Goal: Task Accomplishment & Management: Use online tool/utility

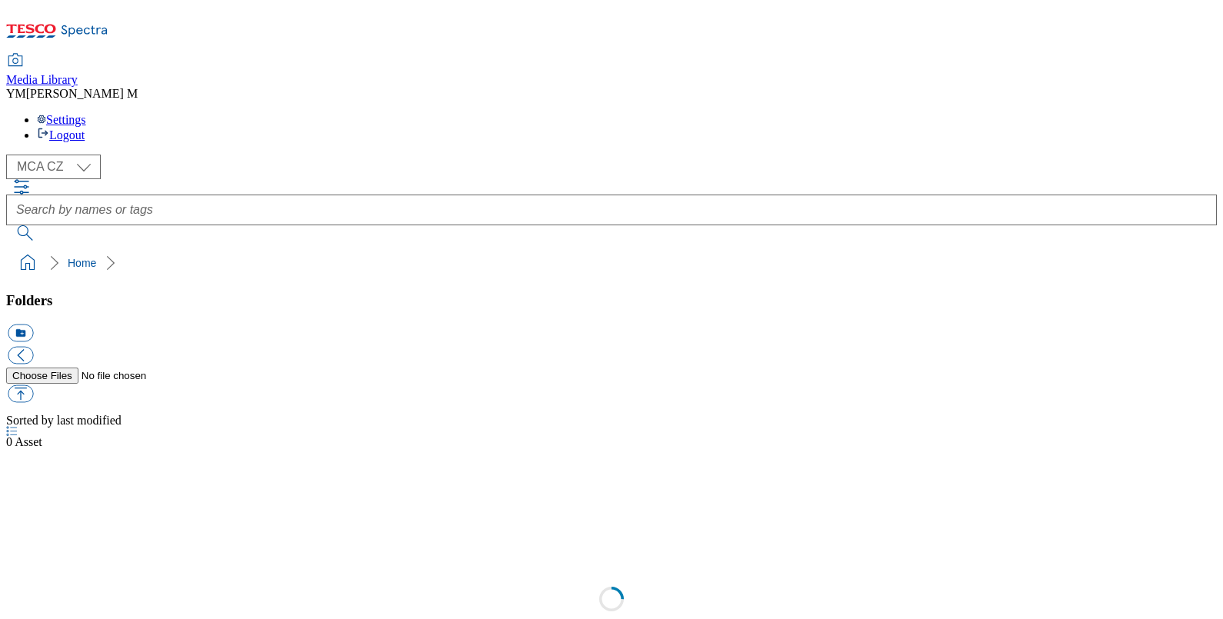
select select "flare-mca-cz"
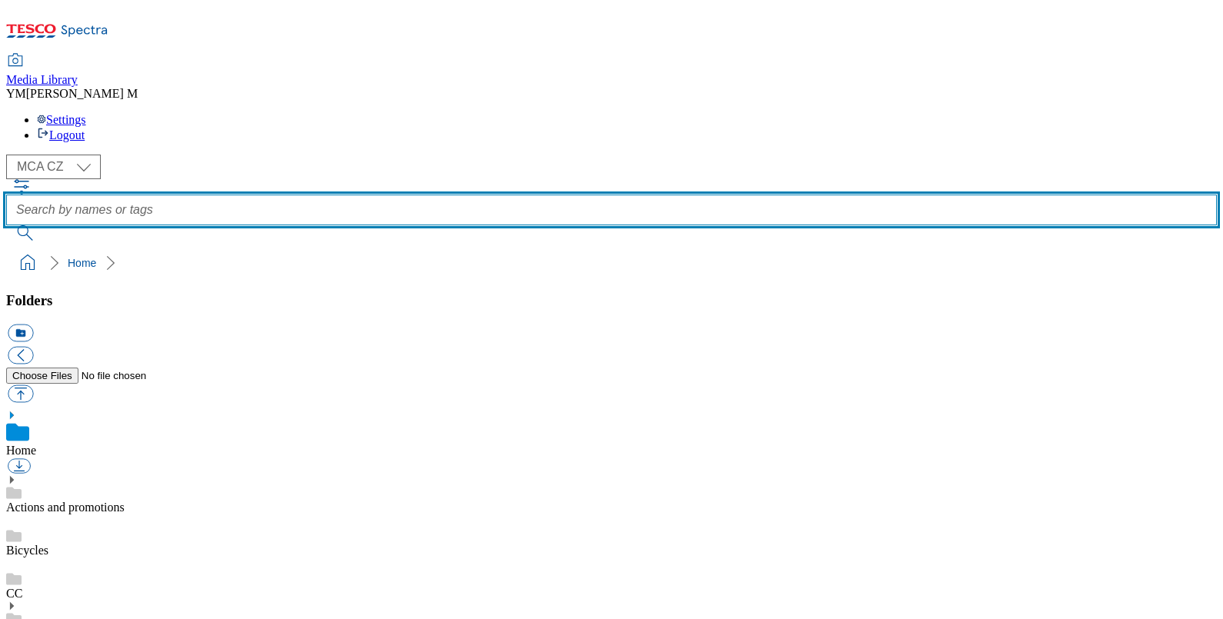
click at [450, 195] on input "text" at bounding box center [611, 210] width 1210 height 31
type input "T53"
click at [6, 225] on button "submit" at bounding box center [26, 232] width 40 height 15
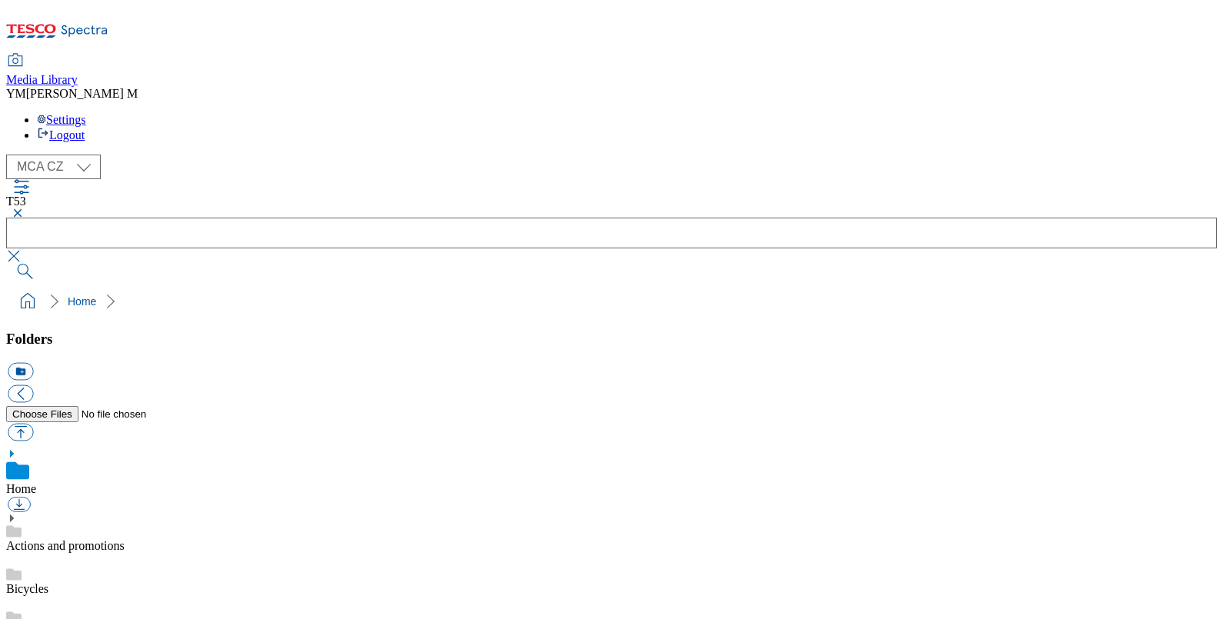
click at [25, 208] on button "button" at bounding box center [15, 212] width 18 height 9
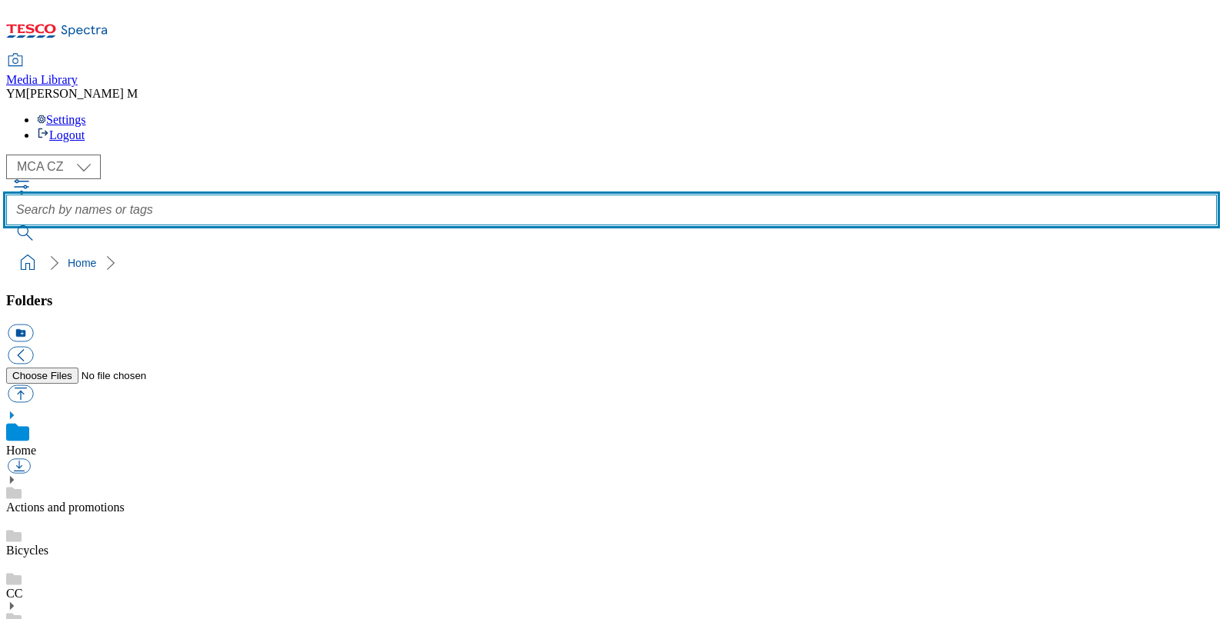
click at [457, 195] on input "text" at bounding box center [611, 210] width 1210 height 31
type input "PC8"
click at [6, 225] on button "submit" at bounding box center [26, 232] width 40 height 15
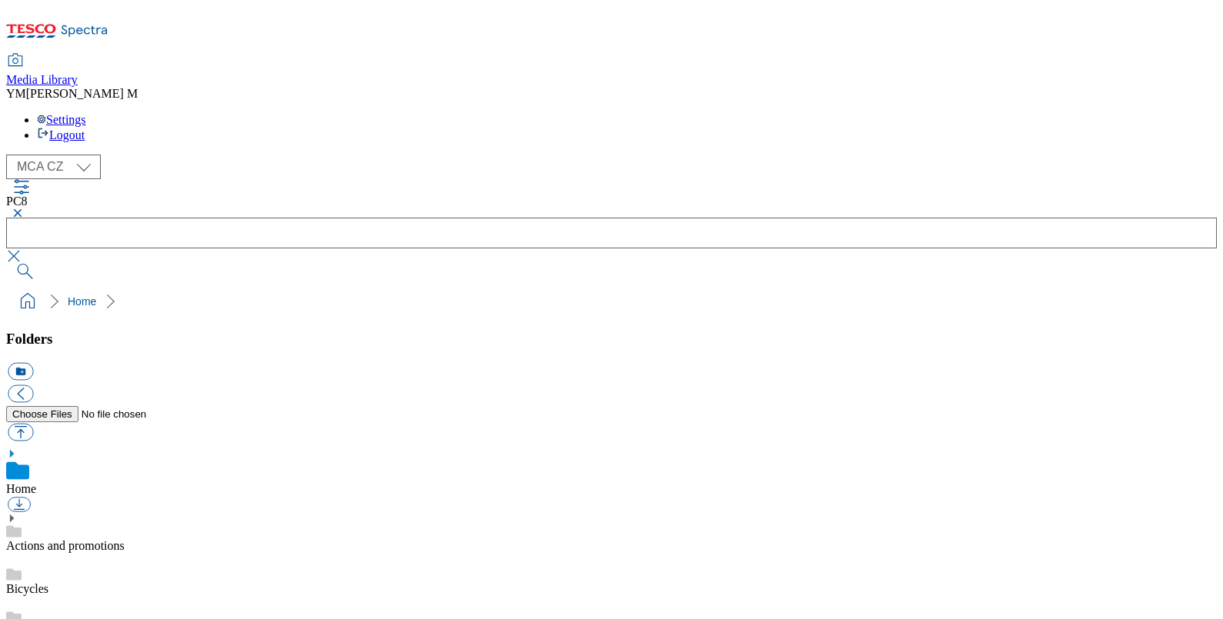
click at [25, 208] on button "button" at bounding box center [15, 212] width 18 height 9
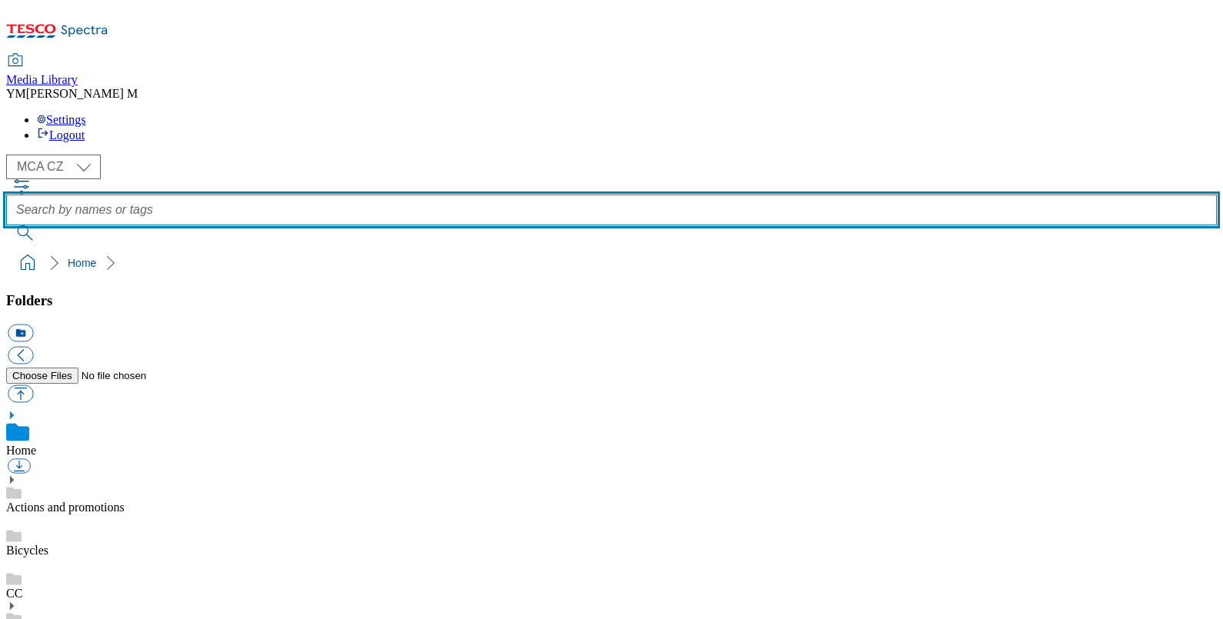
click at [461, 195] on input "text" at bounding box center [611, 210] width 1210 height 31
type input "XD9"
click at [6, 225] on button "submit" at bounding box center [26, 232] width 40 height 15
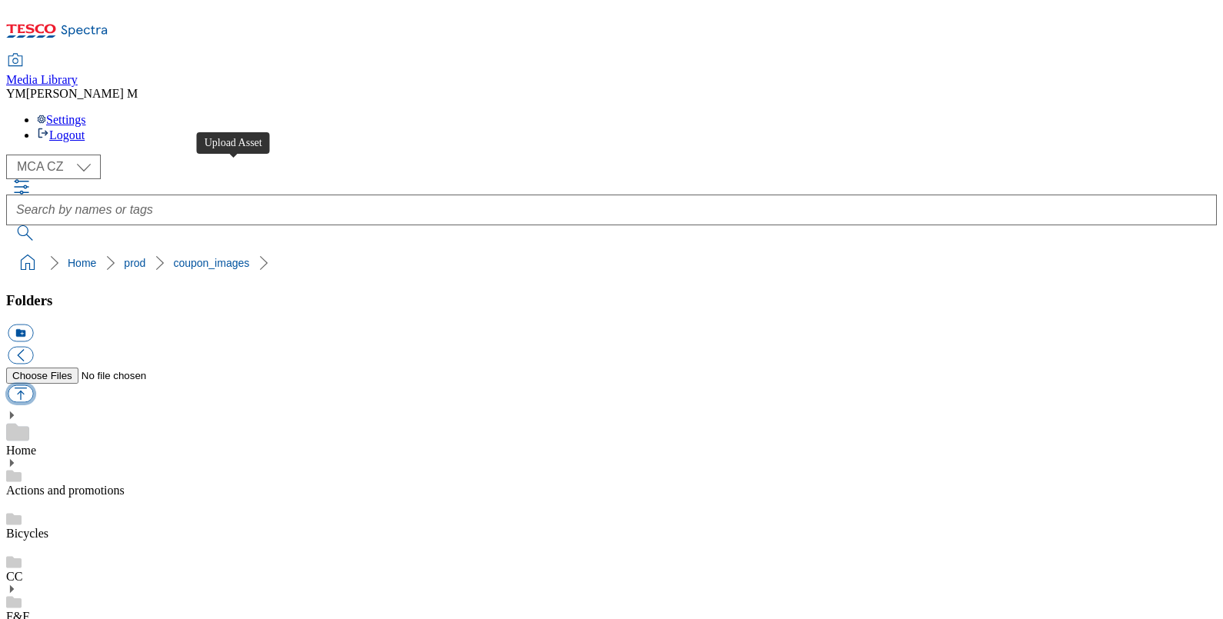
click at [33, 385] on button "button" at bounding box center [20, 394] width 25 height 18
type input "C:\fakepath\XD9_1101_F.jpg"
